Goal: Check status: Check status

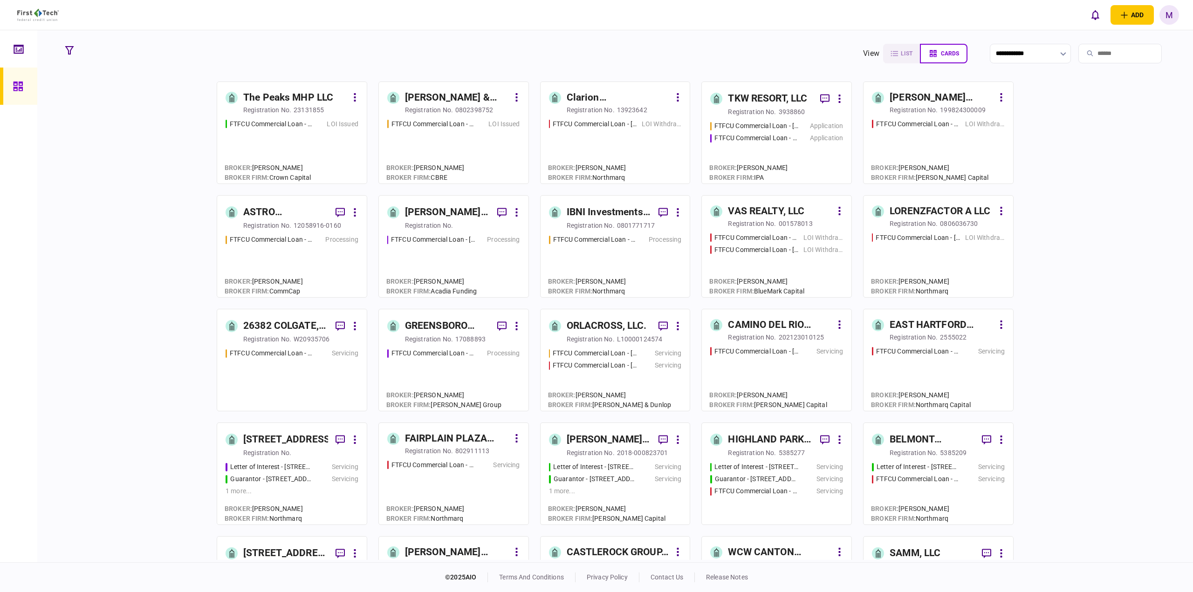
click at [1108, 50] on input "search" at bounding box center [1119, 54] width 83 height 20
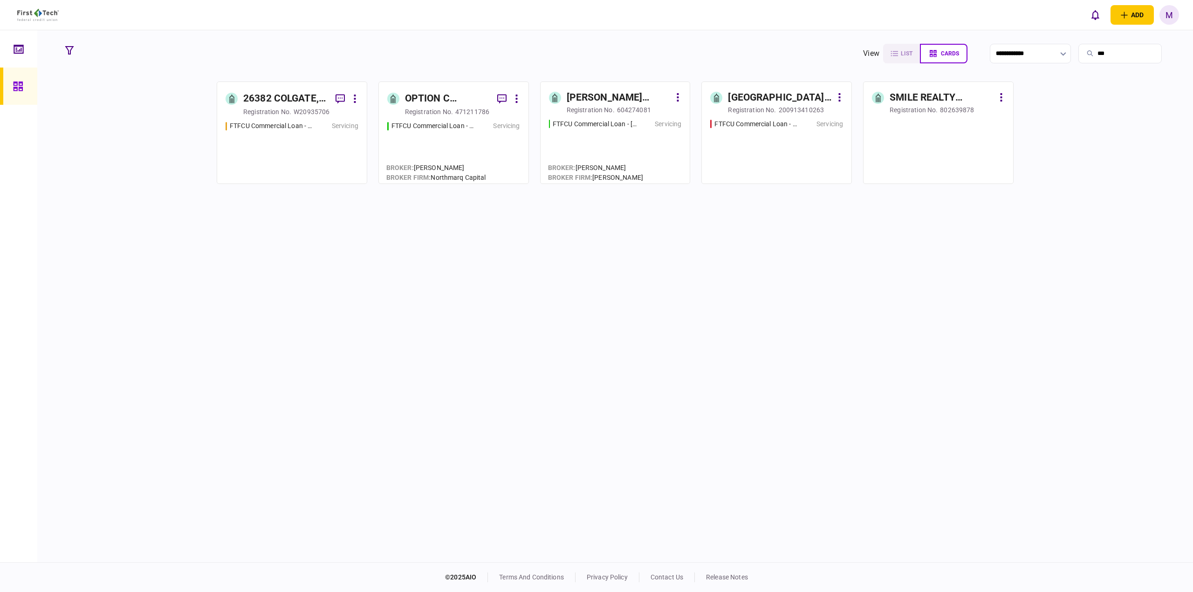
type input "***"
click at [259, 116] on div "registration no." at bounding box center [267, 111] width 48 height 9
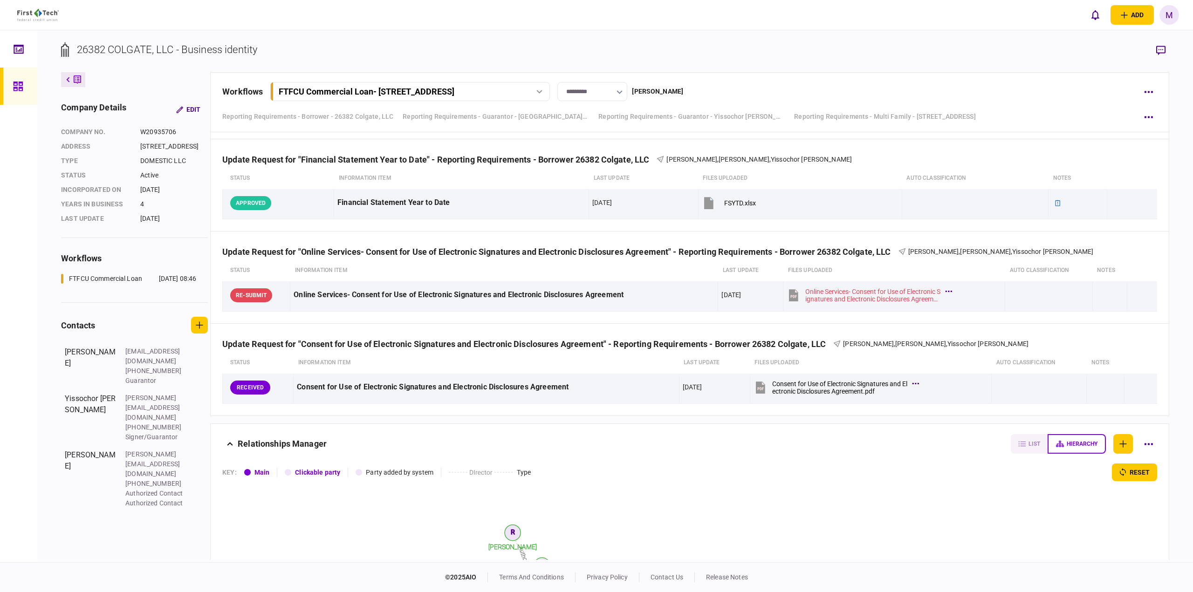
scroll to position [1937, 0]
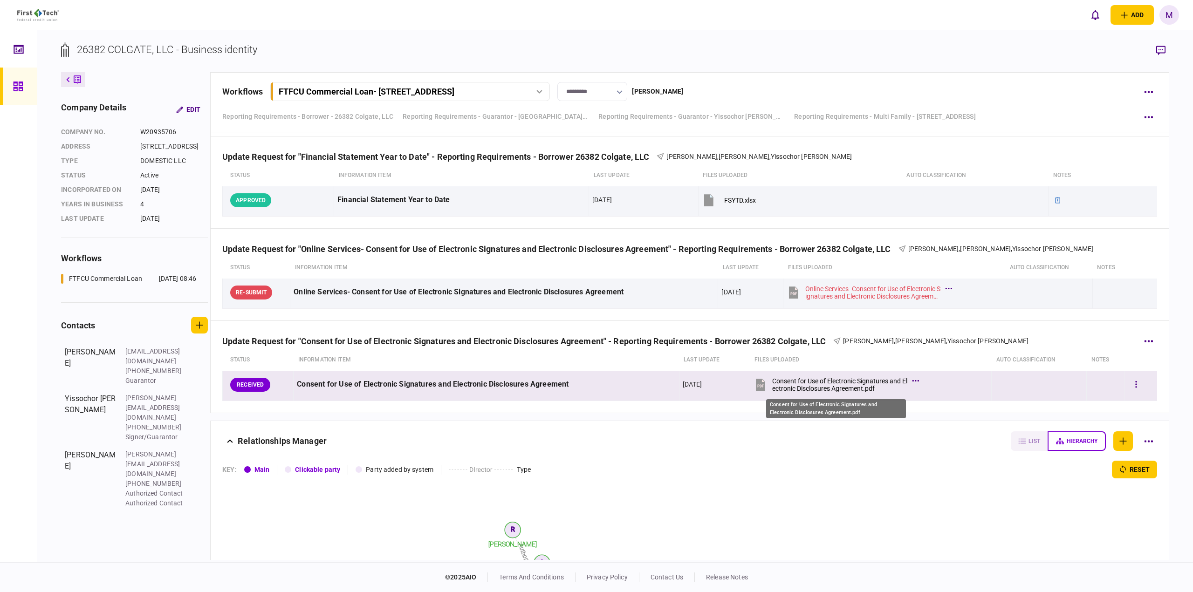
click at [806, 384] on div "Consent for Use of Electronic Signatures and Electronic Disclosures Agreement.p…" at bounding box center [839, 384] width 135 height 15
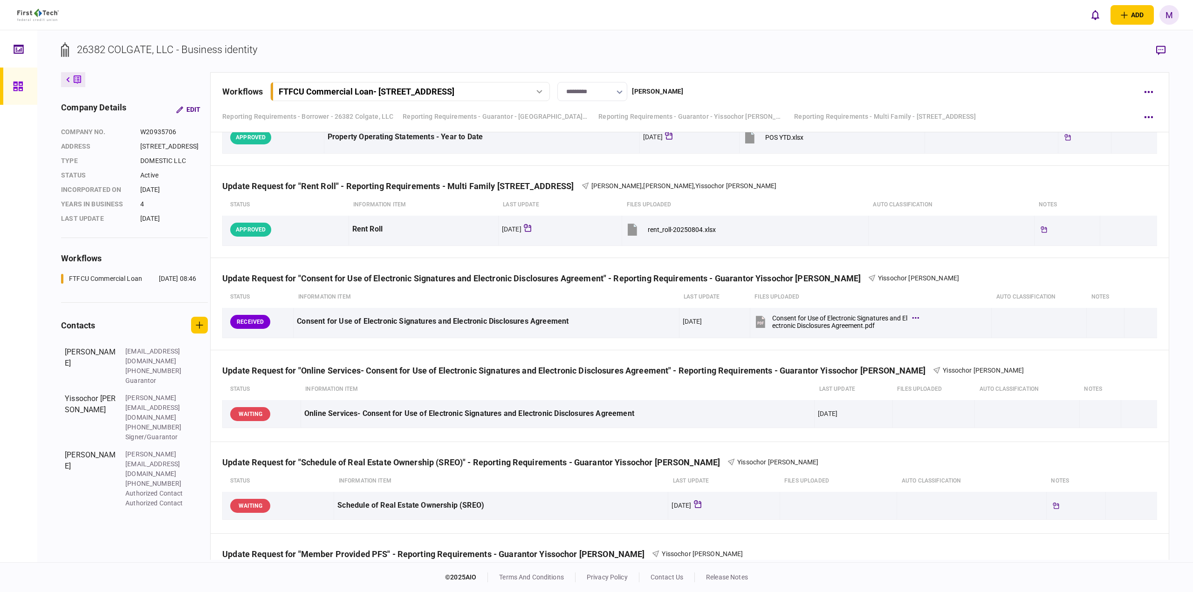
scroll to position [1084, 0]
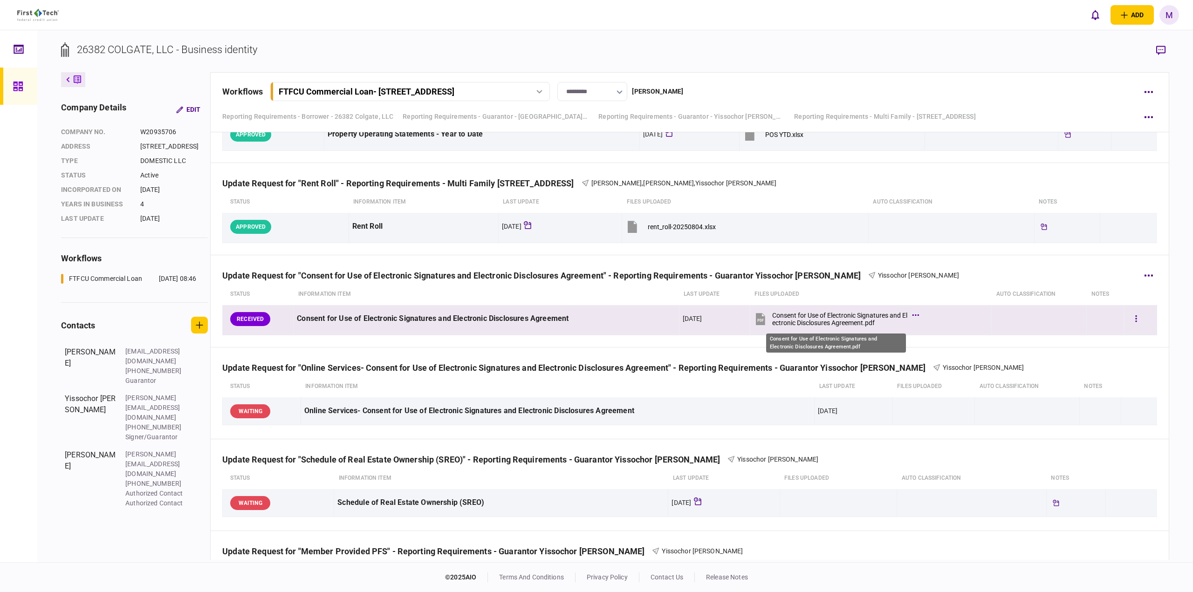
click at [843, 325] on div "Consent for Use of Electronic Signatures and Electronic Disclosures Agreement.p…" at bounding box center [839, 319] width 135 height 15
click at [1132, 315] on button "button" at bounding box center [1135, 319] width 17 height 17
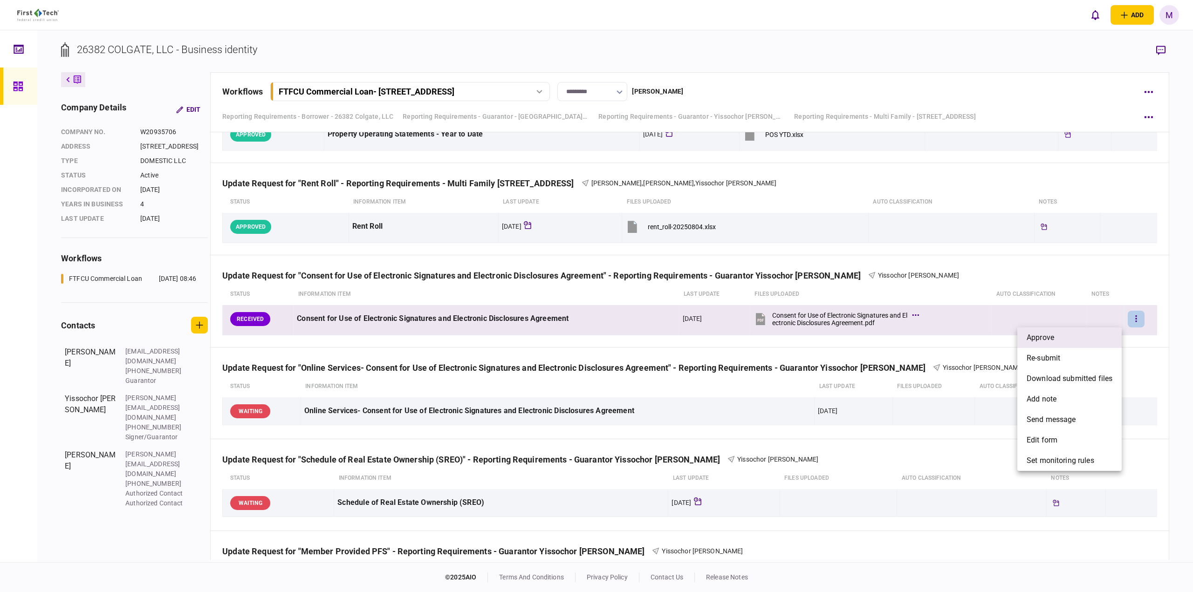
click at [1083, 335] on li "approve" at bounding box center [1069, 338] width 104 height 20
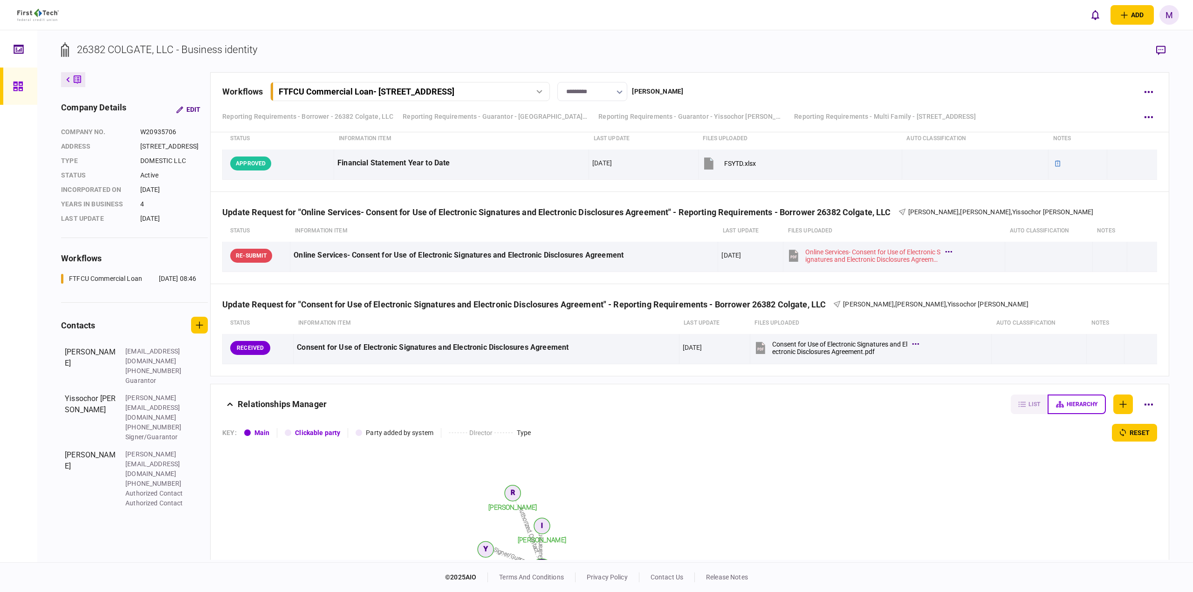
scroll to position [2037, 0]
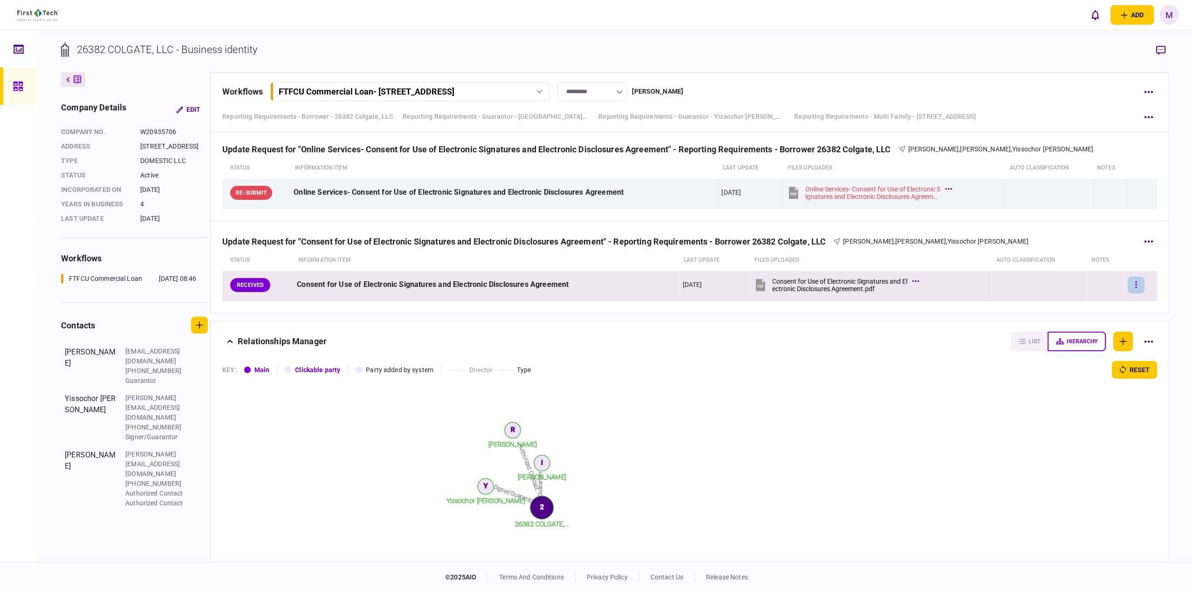
click at [1135, 286] on icon "button" at bounding box center [1136, 284] width 2 height 9
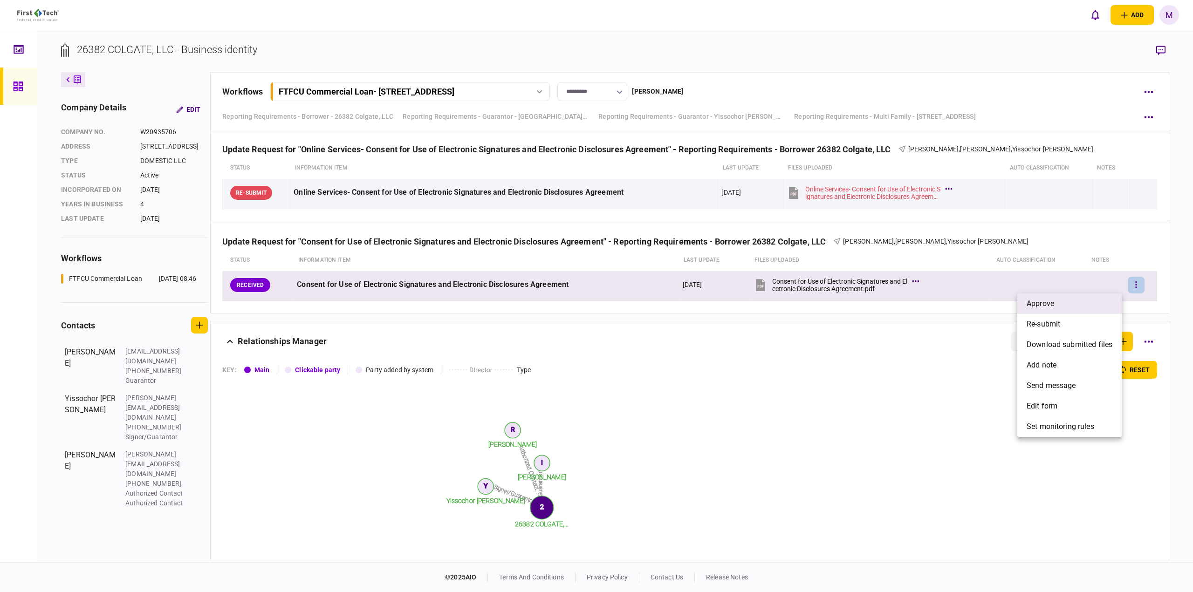
click at [1064, 297] on li "approve" at bounding box center [1069, 304] width 104 height 20
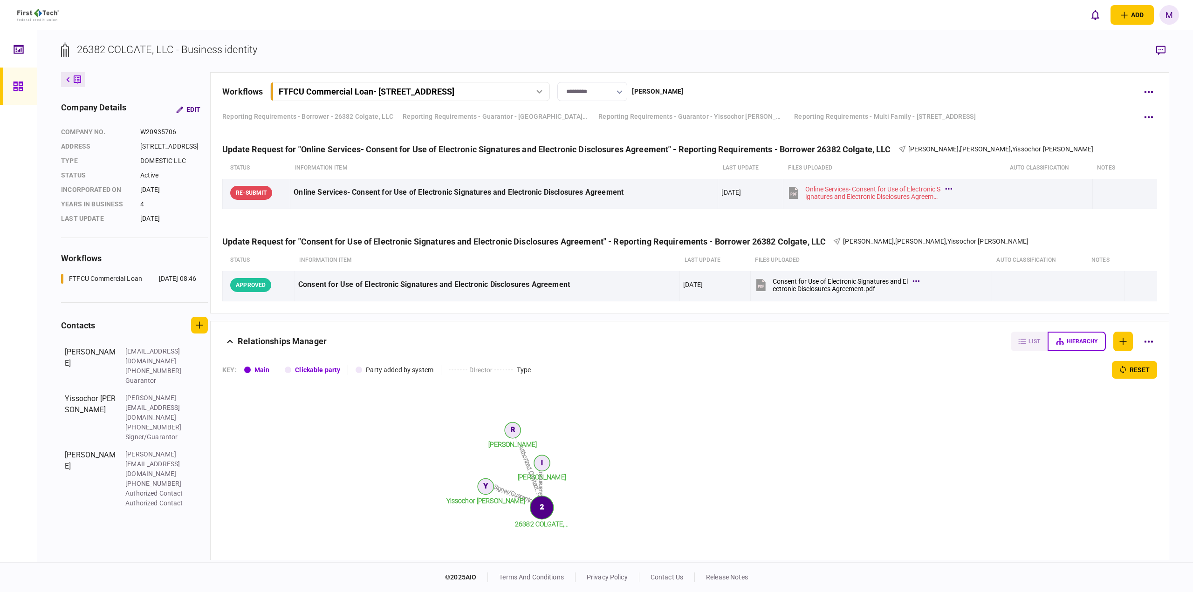
drag, startPoint x: 1169, startPoint y: 488, endPoint x: 1167, endPoint y: 465, distance: 23.4
click at [1167, 465] on div "26382 COLGATE, LLC - Business identity company details Edit company no. W209357…" at bounding box center [614, 296] width 1155 height 532
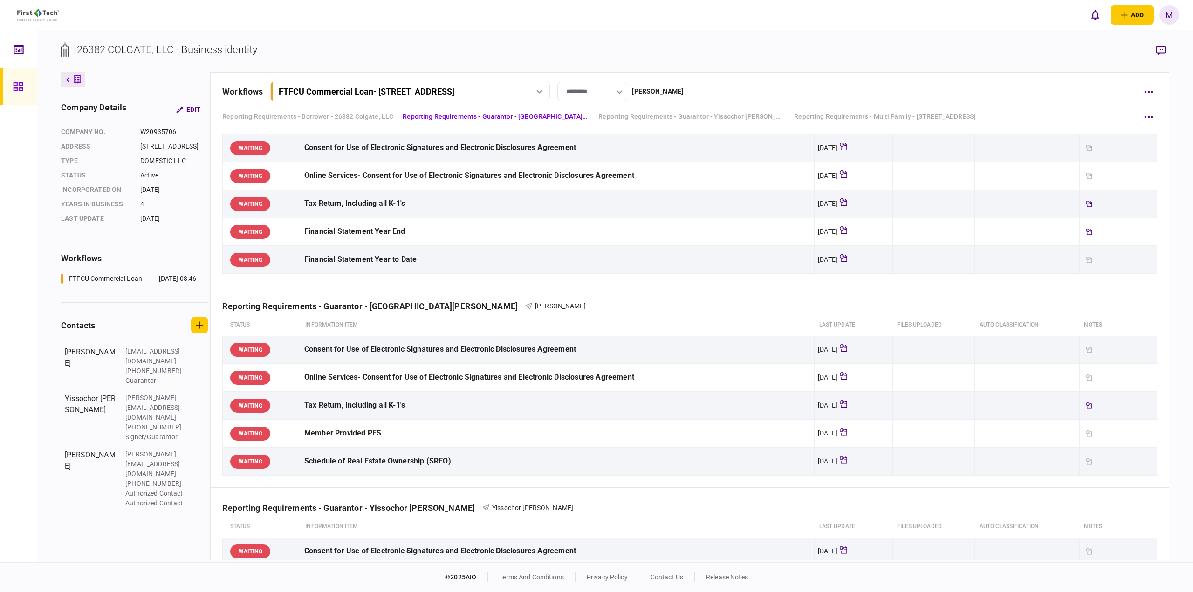
scroll to position [0, 0]
